Goal: Task Accomplishment & Management: Complete application form

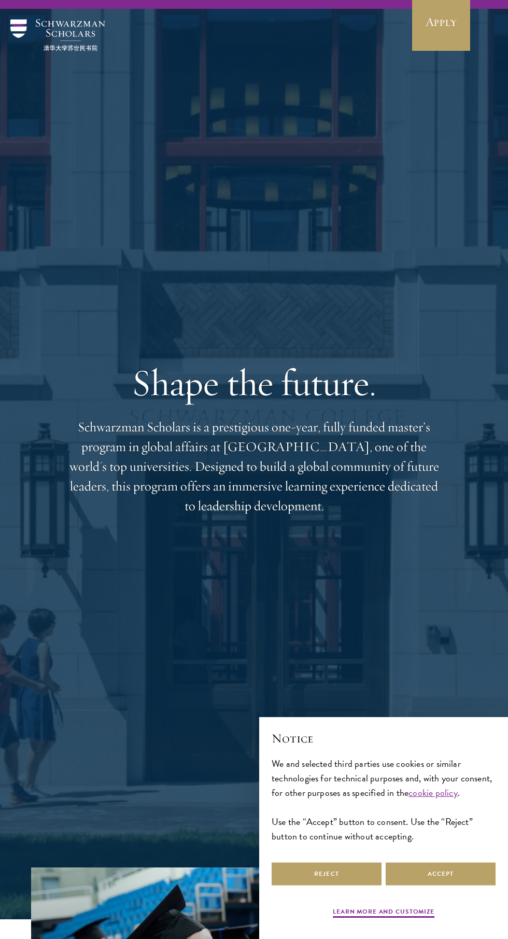
scroll to position [22, 0]
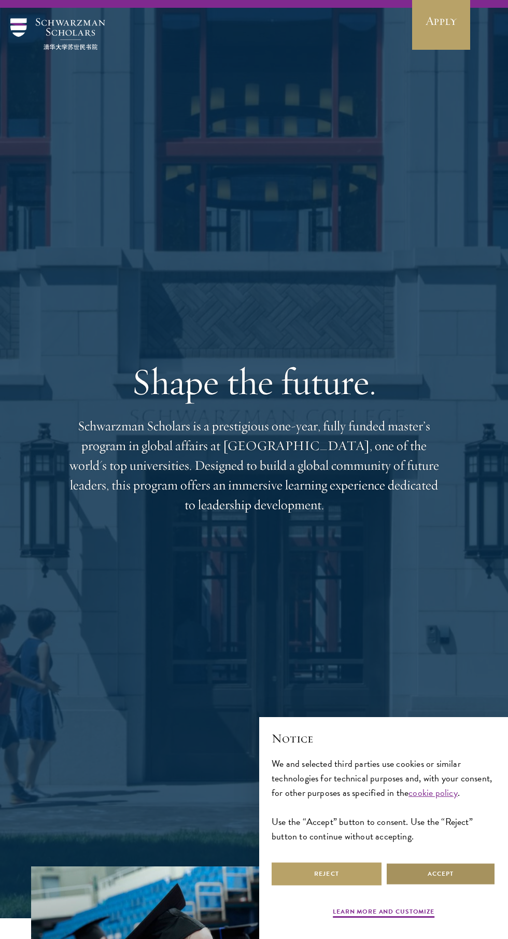
click at [475, 886] on button "Accept" at bounding box center [441, 873] width 110 height 23
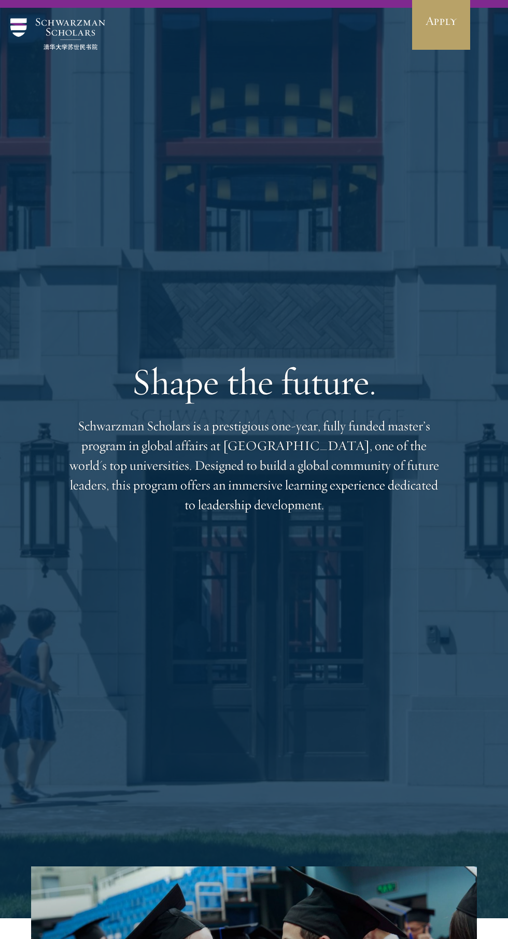
scroll to position [0, 0]
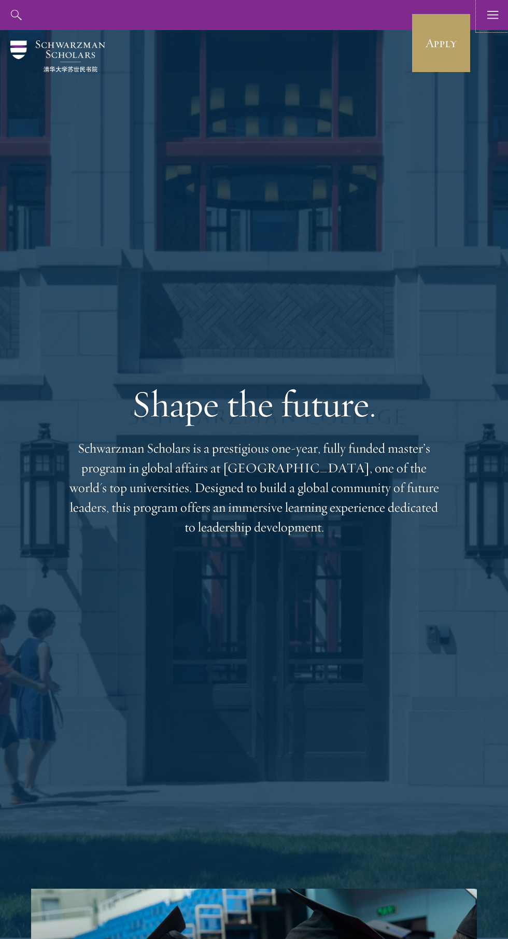
click at [493, 11] on use "button" at bounding box center [492, 15] width 11 height 8
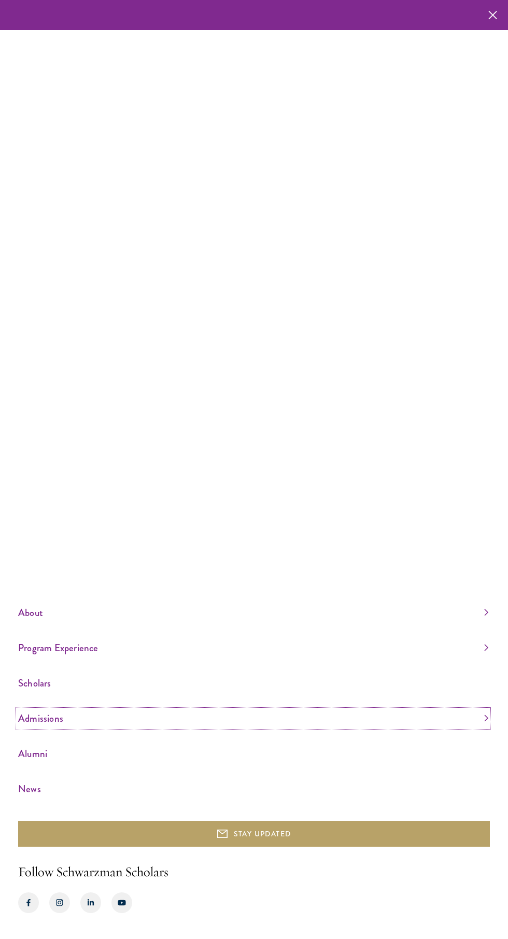
click at [199, 727] on link "Admissions" at bounding box center [253, 718] width 470 height 17
click at [194, 701] on li "Application Instructions" at bounding box center [253, 694] width 470 height 13
click at [88, 699] on link "Application Instructions" at bounding box center [52, 694] width 69 height 10
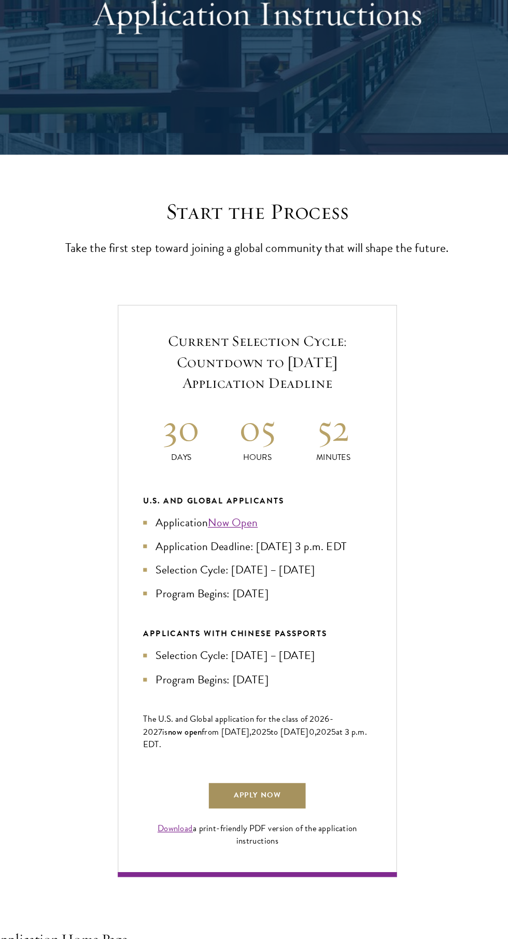
click at [257, 815] on link "Apply Now" at bounding box center [254, 802] width 83 height 23
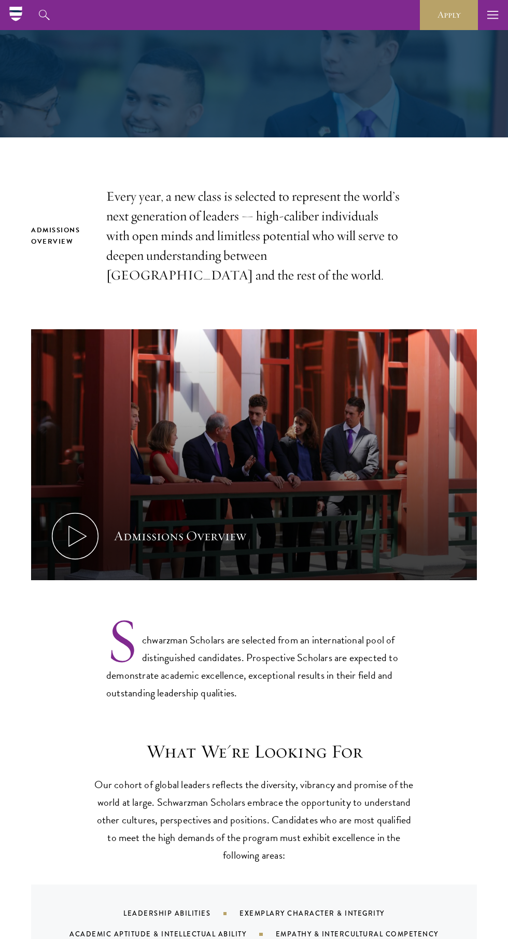
scroll to position [186, 0]
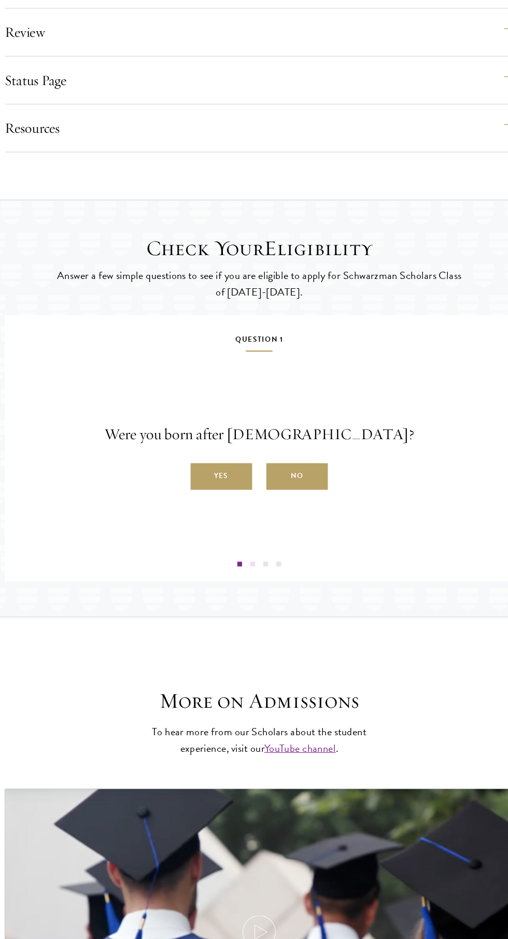
scroll to position [1383, 0]
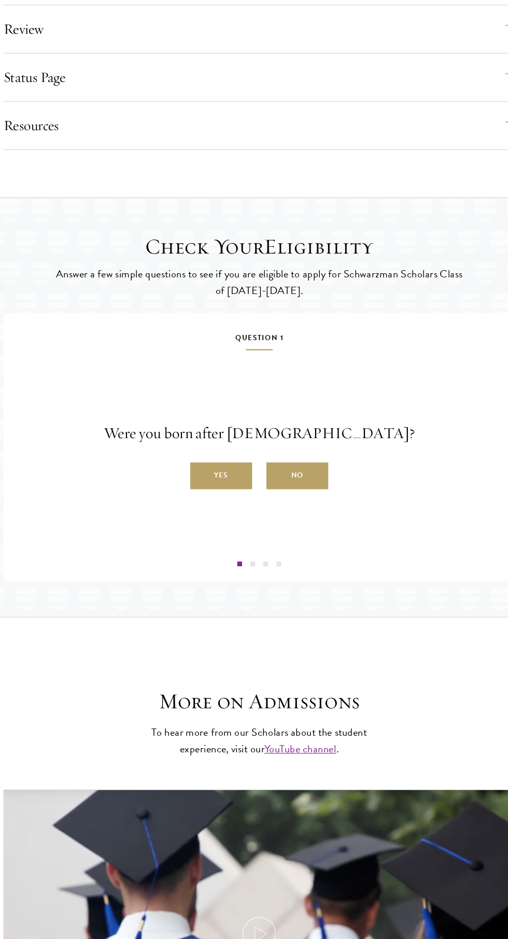
click at [231, 487] on label "Yes" at bounding box center [221, 475] width 54 height 23
click at [203, 475] on input "Yes" at bounding box center [198, 469] width 9 height 9
click at [233, 487] on label "Yes" at bounding box center [221, 475] width 54 height 23
click at [203, 475] on input "Yes" at bounding box center [198, 469] width 9 height 9
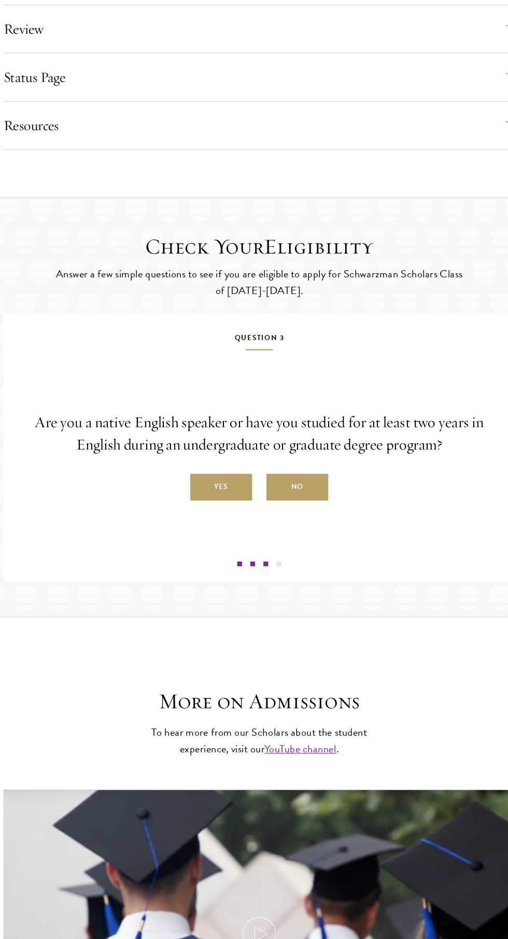
click at [233, 497] on label "Yes" at bounding box center [221, 485] width 54 height 23
click at [203, 484] on input "Yes" at bounding box center [198, 479] width 9 height 9
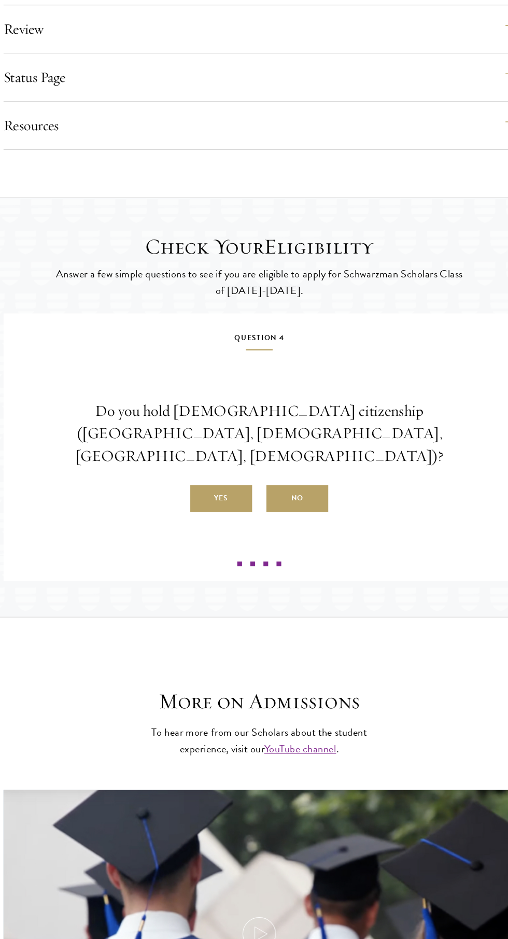
click at [297, 504] on label "No" at bounding box center [287, 495] width 54 height 23
click at [270, 494] on input "No" at bounding box center [264, 489] width 9 height 9
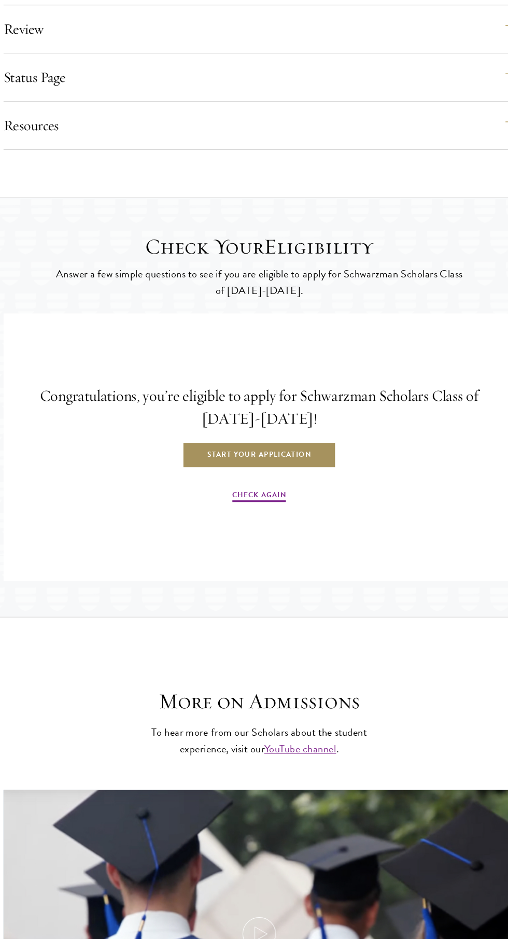
click at [295, 469] on link "Start Your Application" at bounding box center [254, 457] width 134 height 23
